Goal: Find specific page/section: Find specific page/section

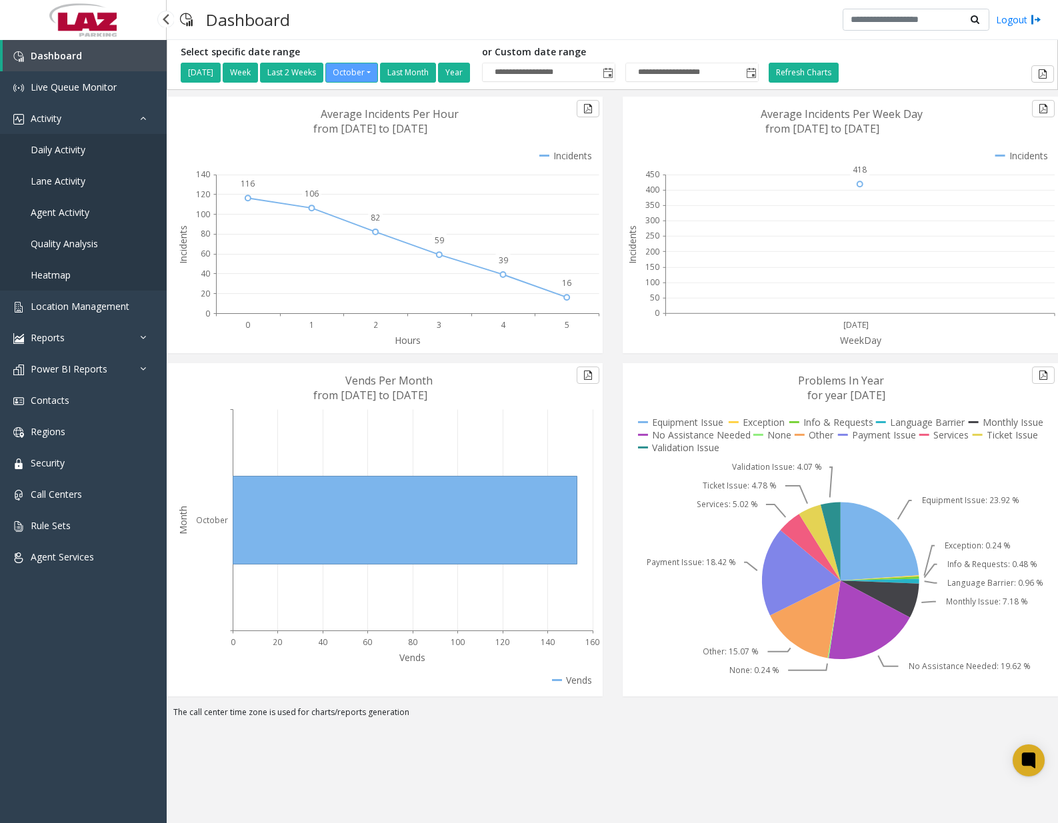
click at [70, 148] on span "Daily Activity" at bounding box center [58, 149] width 55 height 13
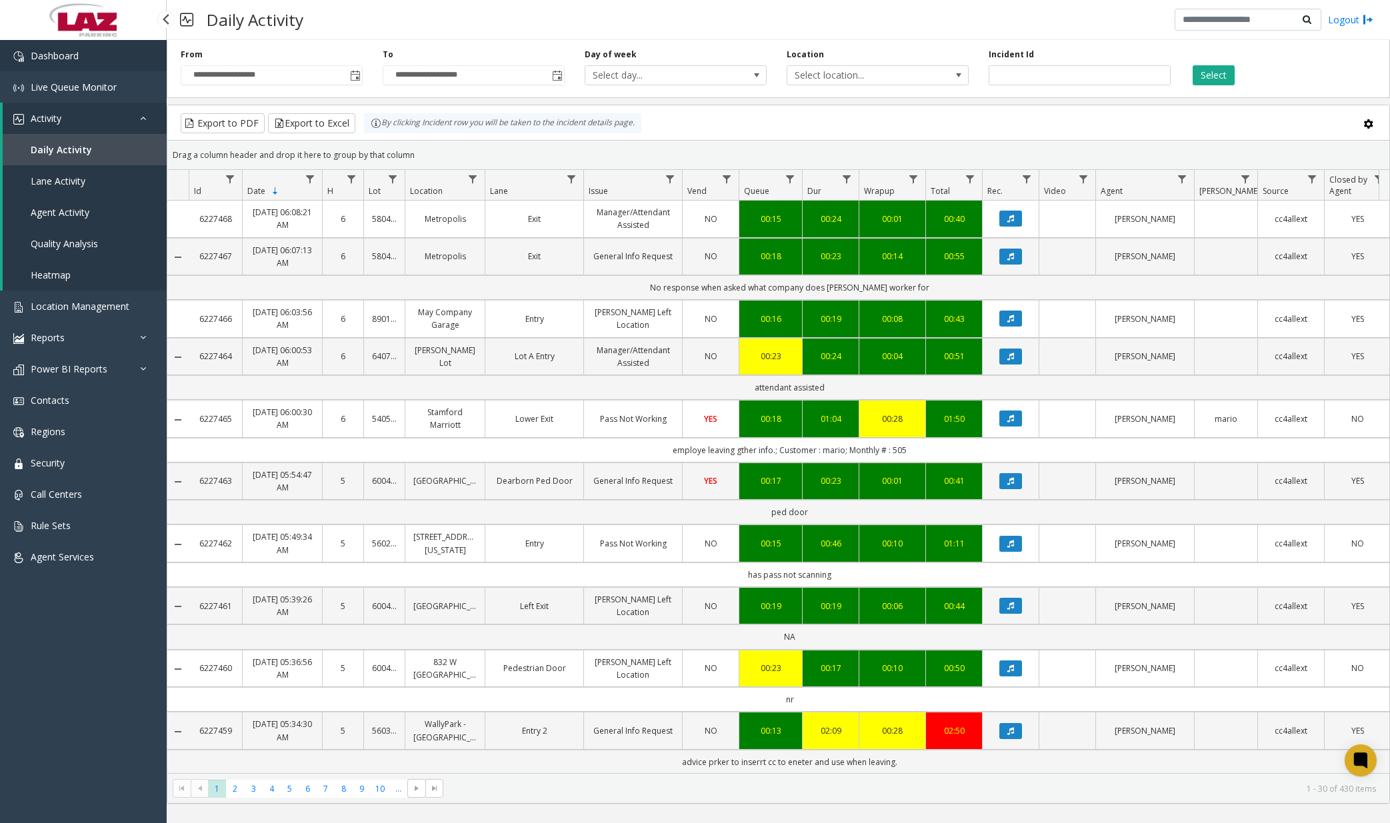
click at [109, 59] on link "Dashboard" at bounding box center [83, 55] width 167 height 31
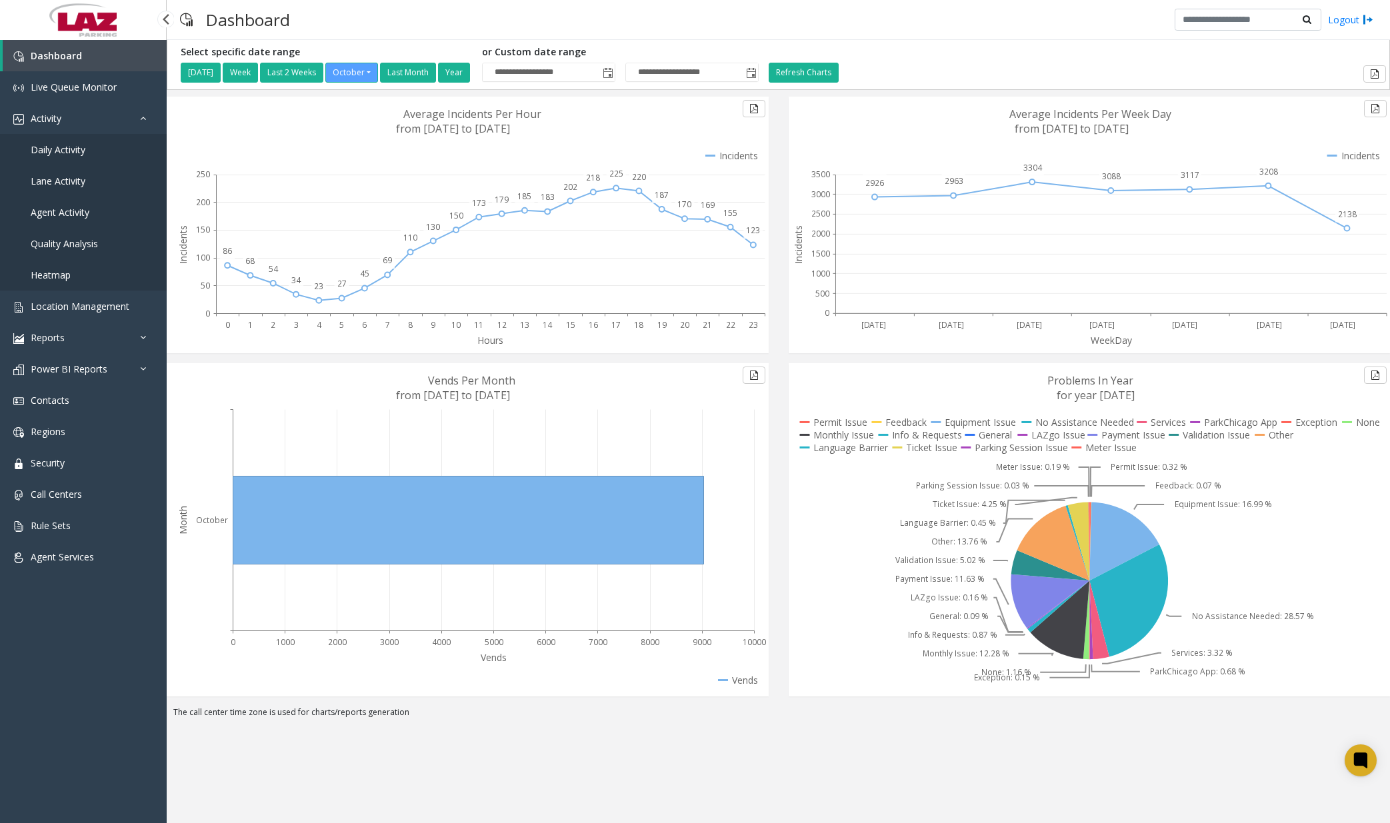
click at [83, 147] on span "Daily Activity" at bounding box center [58, 149] width 55 height 13
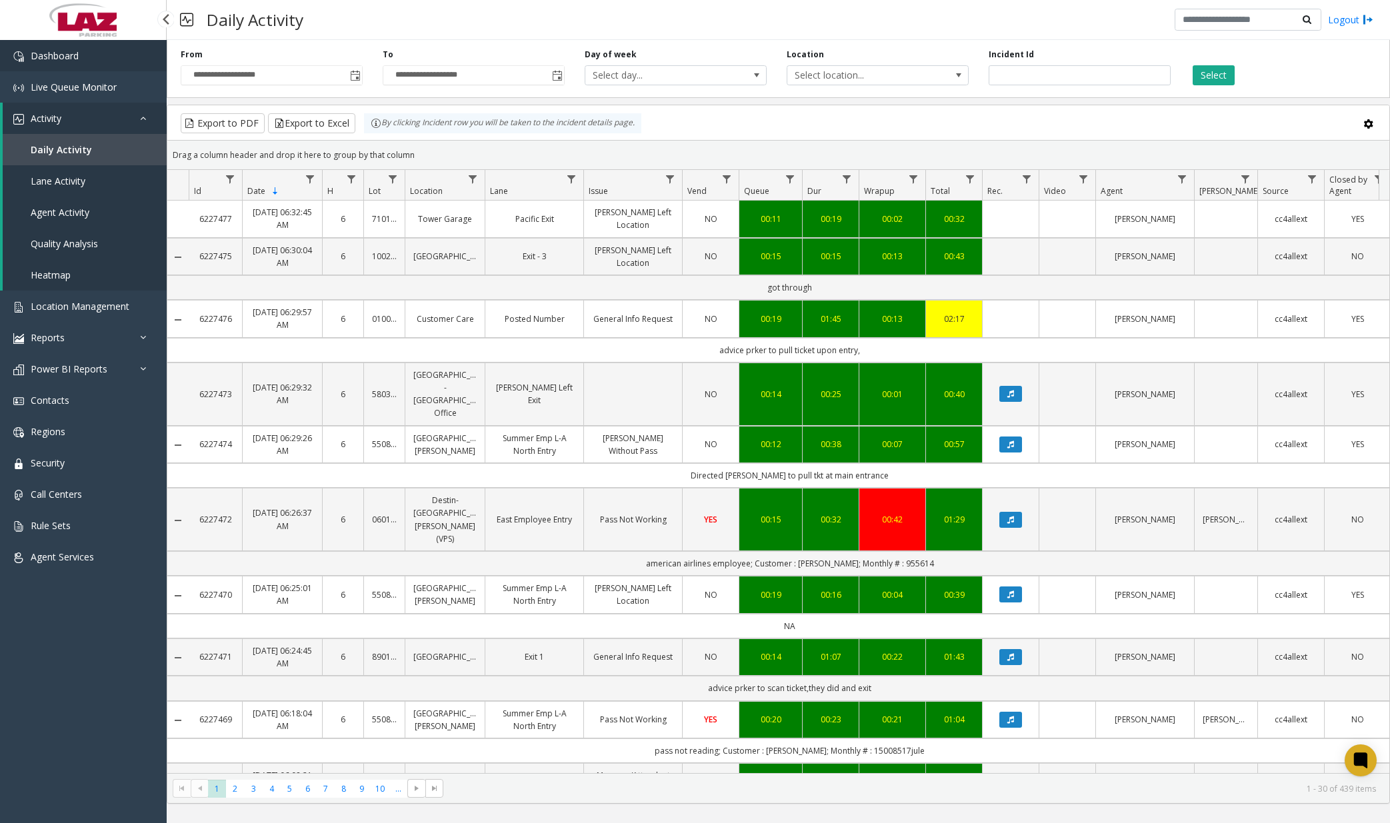
click at [112, 61] on link "Dashboard" at bounding box center [83, 55] width 167 height 31
